Goal: Check status

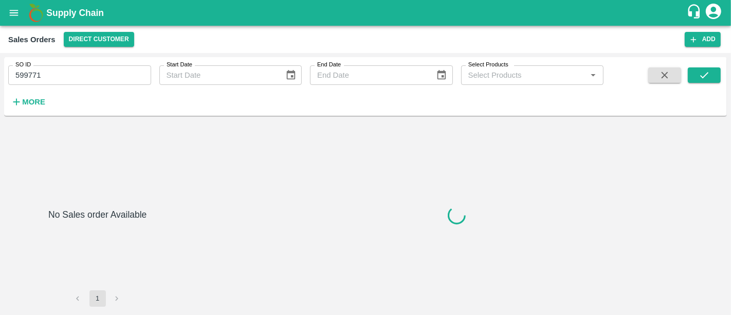
drag, startPoint x: 66, startPoint y: 20, endPoint x: 65, endPoint y: 14, distance: 5.7
click at [65, 14] on div "Supply Chain" at bounding box center [365, 13] width 731 height 26
click at [65, 14] on b "Supply Chain" at bounding box center [75, 13] width 58 height 10
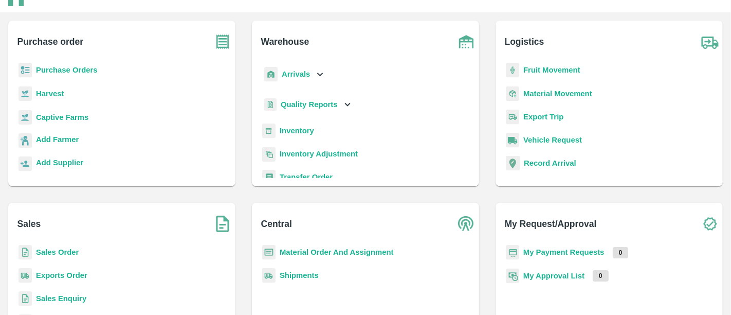
scroll to position [32, 0]
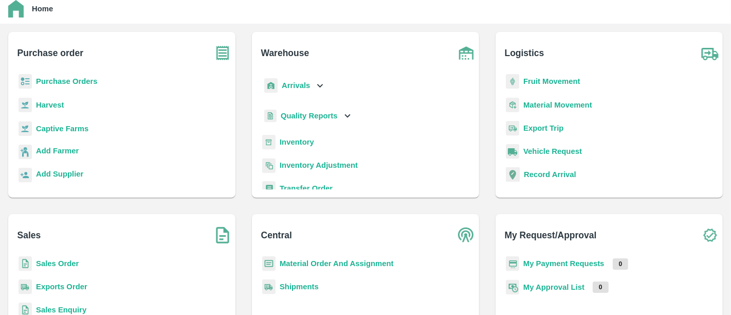
click at [526, 259] on b "My Payment Requests" at bounding box center [564, 263] width 81 height 8
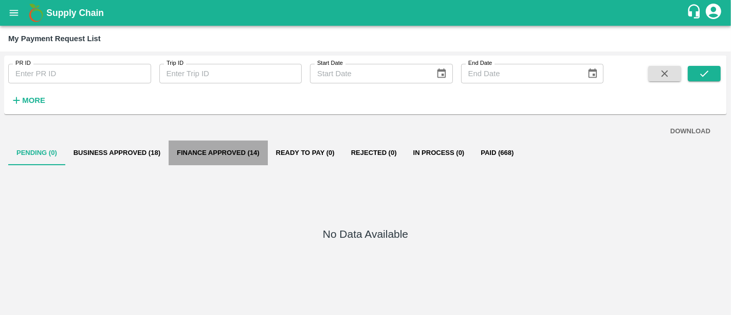
click at [244, 152] on button "Finance Approved (14)" at bounding box center [218, 152] width 99 height 25
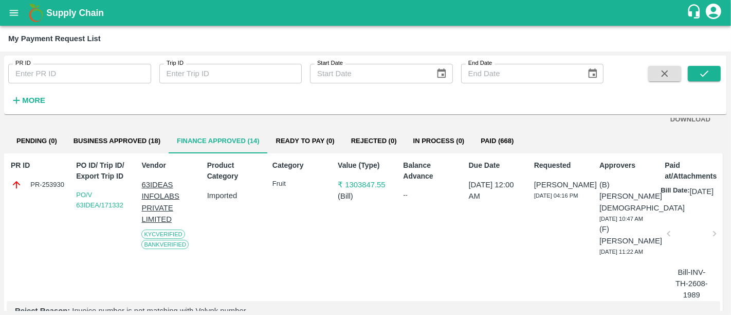
scroll to position [22, 0]
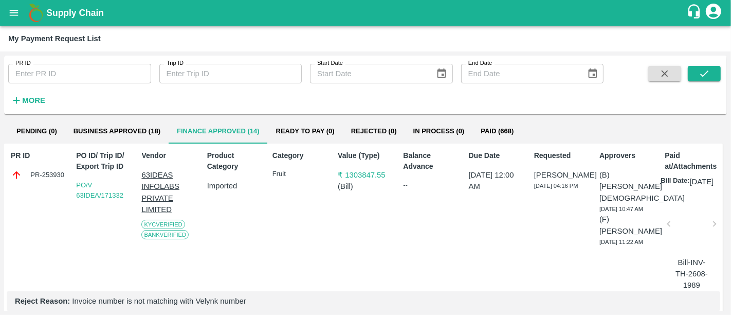
click at [364, 178] on p "₹ 1303847.55" at bounding box center [366, 174] width 56 height 11
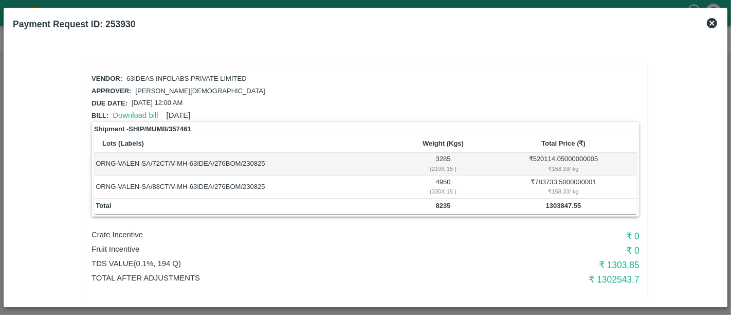
scroll to position [4, 0]
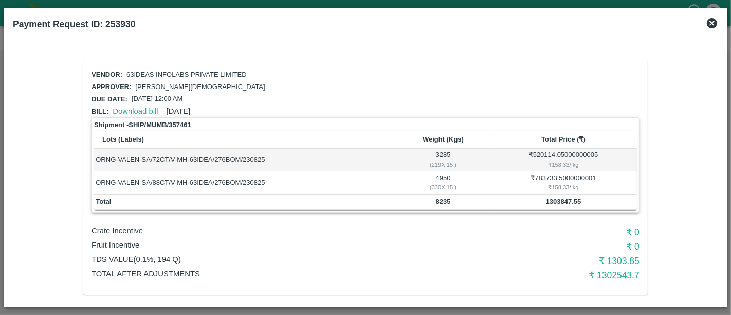
click at [710, 24] on icon at bounding box center [712, 23] width 10 height 10
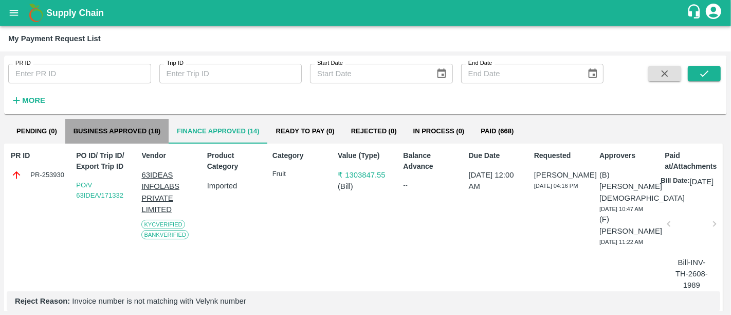
click at [167, 136] on button "Business Approved (18)" at bounding box center [116, 131] width 103 height 25
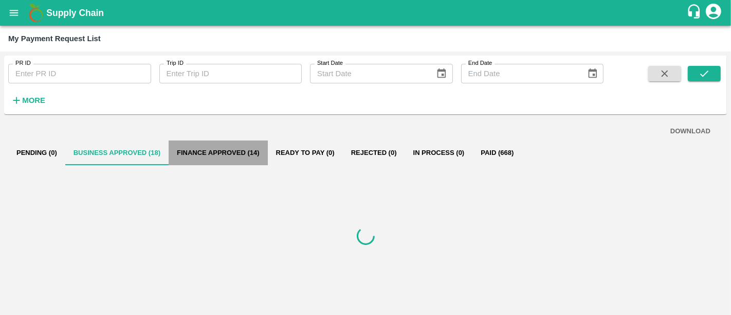
click at [208, 159] on button "Finance Approved (14)" at bounding box center [218, 152] width 99 height 25
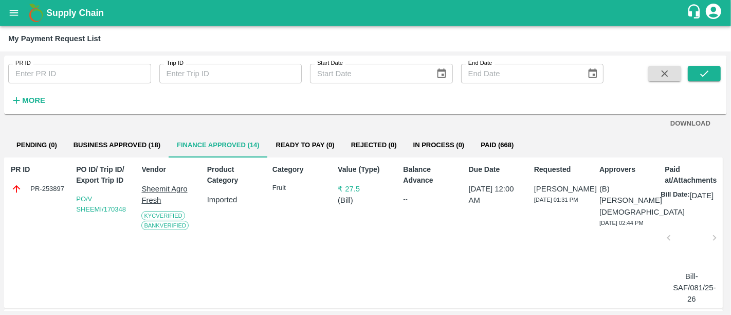
scroll to position [9, 0]
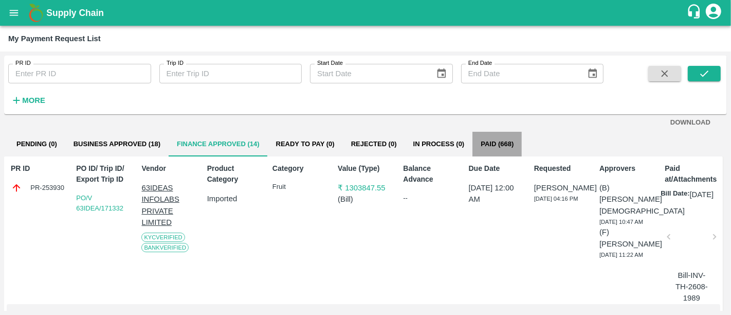
click at [479, 152] on button "Paid (668)" at bounding box center [497, 144] width 49 height 25
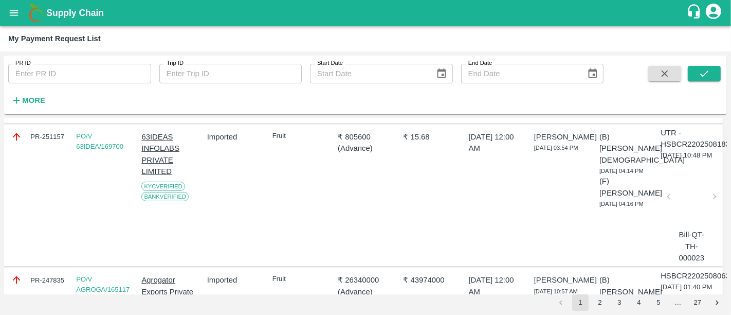
scroll to position [194, 0]
